Goal: Transaction & Acquisition: Purchase product/service

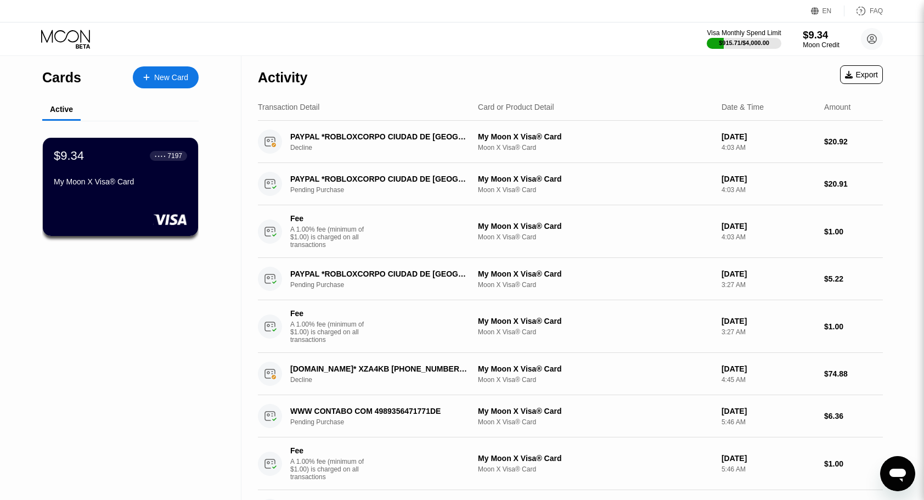
click at [821, 41] on div "Moon Credit" at bounding box center [821, 45] width 37 height 8
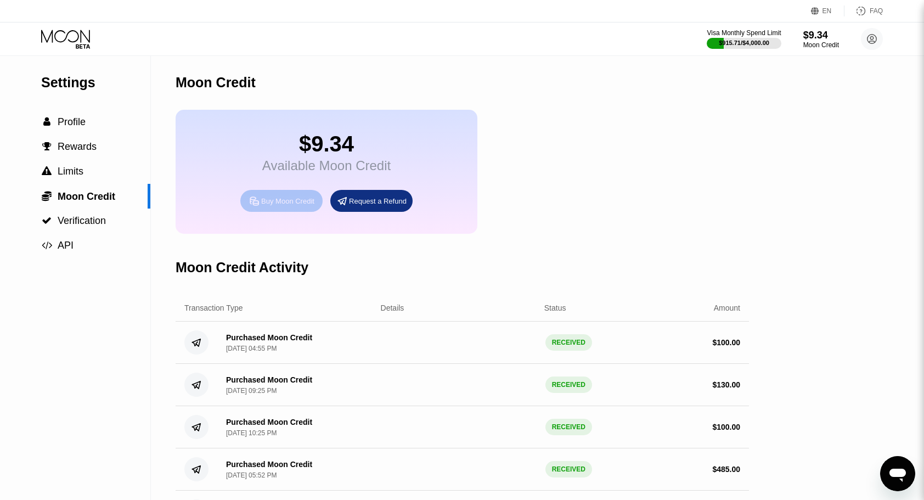
click at [290, 204] on div "Buy Moon Credit" at bounding box center [287, 200] width 53 height 9
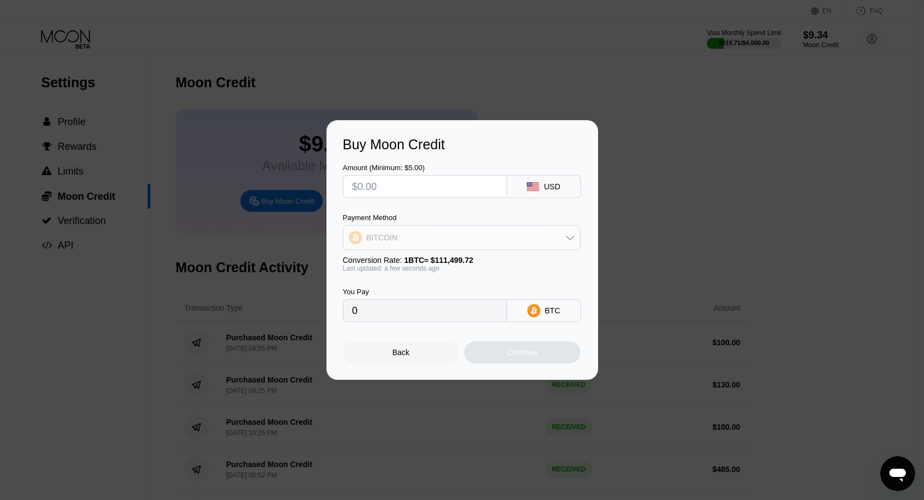
click at [476, 228] on div "BITCOIN" at bounding box center [461, 238] width 236 height 22
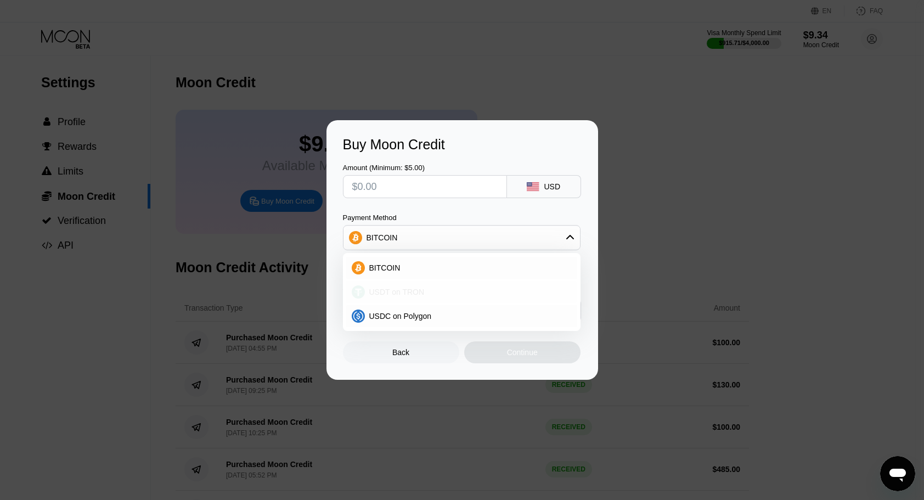
click at [415, 290] on span "USDT on TRON" at bounding box center [396, 291] width 55 height 9
type input "0.00"
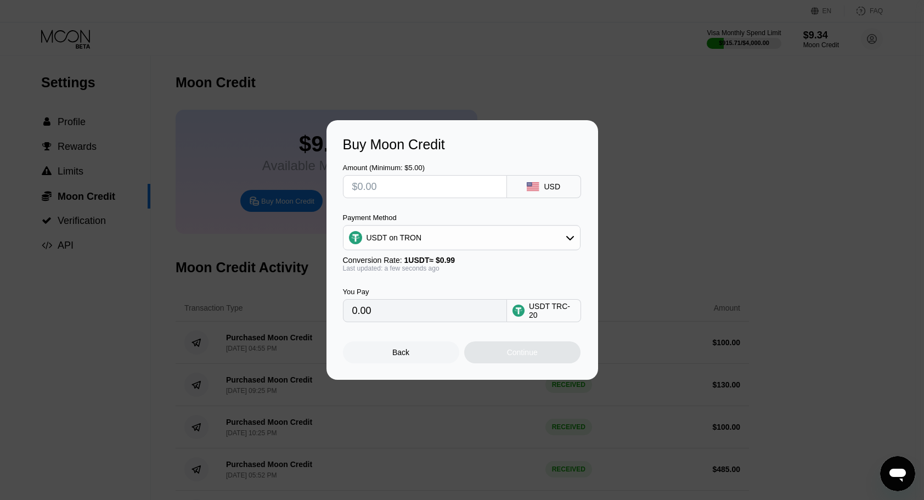
click at [420, 191] on input "text" at bounding box center [424, 187] width 145 height 22
type input "$1"
type input "1.01"
type input "$10"
type input "10.10"
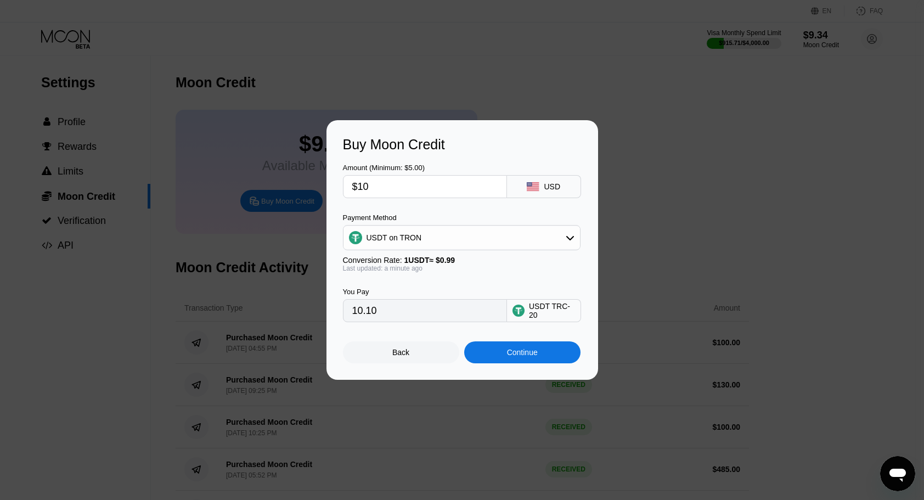
type input "$100"
type input "101.01"
type input "$100"
click at [534, 352] on div "Continue" at bounding box center [522, 352] width 31 height 9
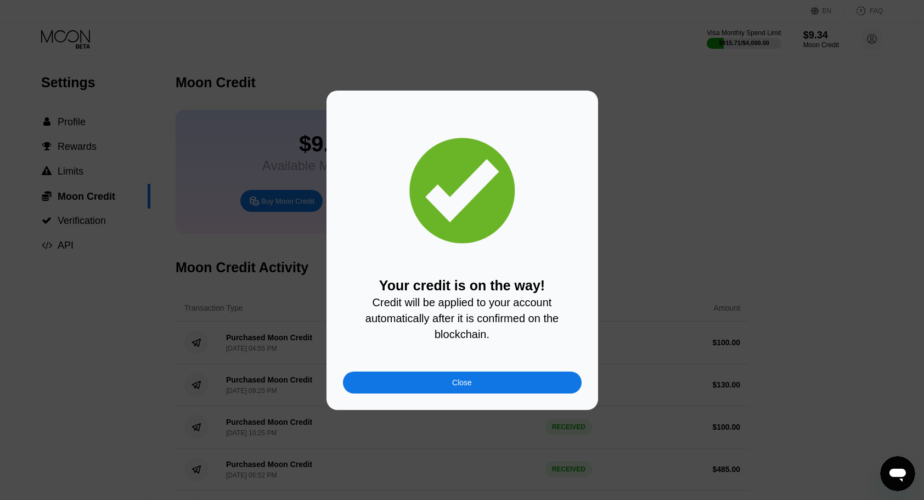
click at [506, 393] on div "Close" at bounding box center [462, 382] width 239 height 22
